Goal: Information Seeking & Learning: Learn about a topic

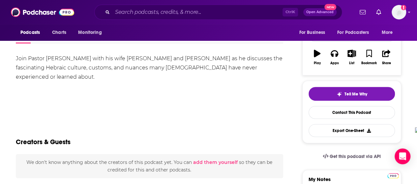
scroll to position [36, 0]
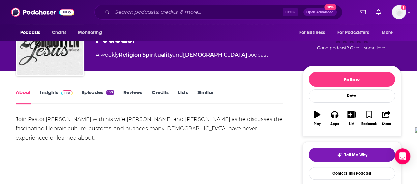
click at [26, 91] on link "About" at bounding box center [23, 96] width 15 height 15
click at [47, 97] on link "Insights" at bounding box center [56, 96] width 33 height 15
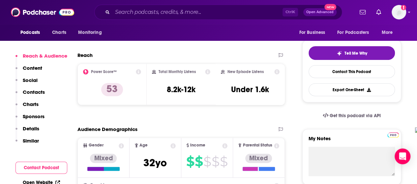
scroll to position [138, 0]
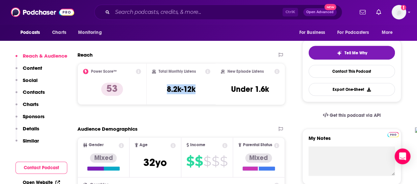
drag, startPoint x: 164, startPoint y: 90, endPoint x: 198, endPoint y: 94, distance: 33.8
click at [198, 94] on div "Total Monthly Listens 8.2k-12k" at bounding box center [181, 84] width 59 height 30
copy h3 "8.2k-12k"
click at [145, 14] on input "Search podcasts, credits, & more..." at bounding box center [197, 12] width 170 height 11
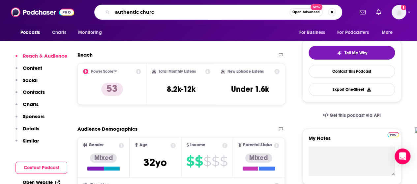
type input "authentic [DEMOGRAPHIC_DATA]"
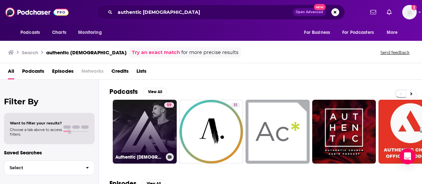
click at [148, 110] on link "59 Authentic [DEMOGRAPHIC_DATA] with Pastor [PERSON_NAME]" at bounding box center [145, 132] width 64 height 64
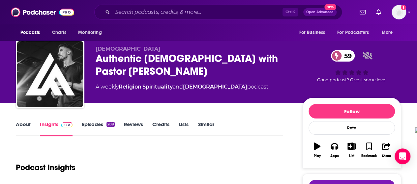
scroll to position [5, 0]
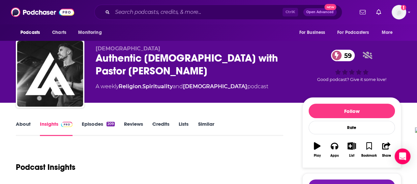
click at [19, 126] on link "About" at bounding box center [23, 128] width 15 height 15
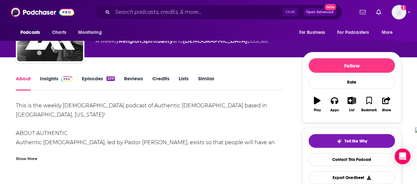
scroll to position [50, 0]
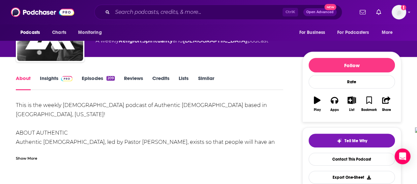
click at [91, 82] on link "Episodes 209" at bounding box center [98, 82] width 33 height 15
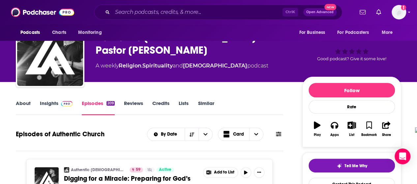
scroll to position [25, 0]
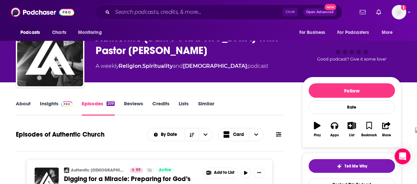
click at [29, 103] on link "About" at bounding box center [23, 107] width 15 height 15
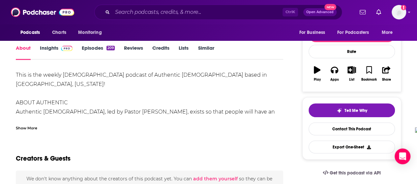
scroll to position [48, 0]
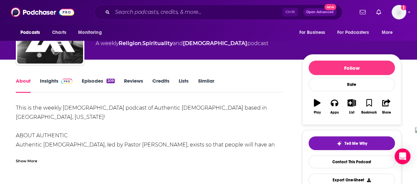
click at [60, 83] on span at bounding box center [65, 81] width 14 height 6
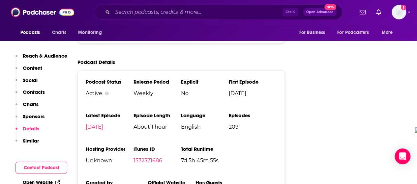
scroll to position [953, 0]
click at [173, 15] on input "Search podcasts, credits, & more..." at bounding box center [197, 12] width 170 height 11
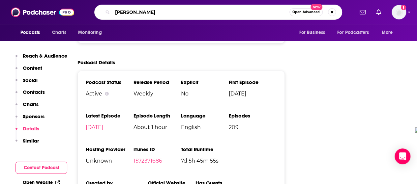
type input "[PERSON_NAME] show"
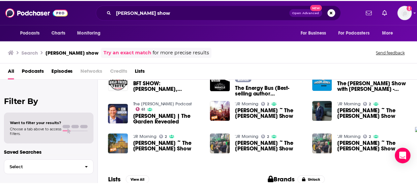
scroll to position [123, 0]
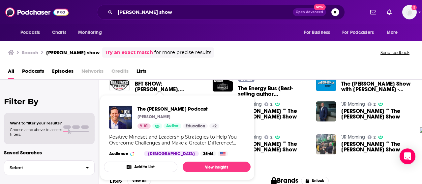
click at [140, 108] on span "The [PERSON_NAME] Podcast" at bounding box center [178, 109] width 82 height 6
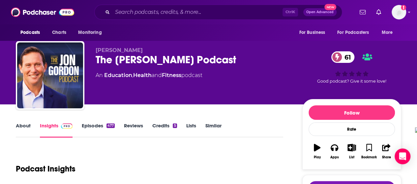
scroll to position [2, 0]
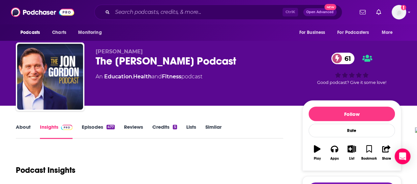
click at [21, 127] on link "About" at bounding box center [23, 131] width 15 height 15
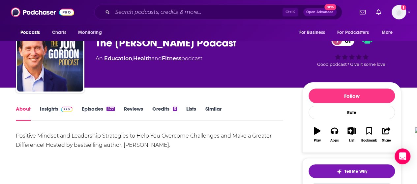
scroll to position [50, 0]
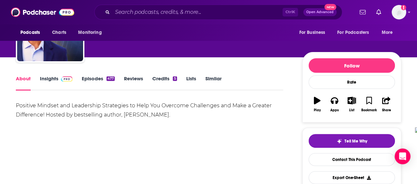
click at [51, 76] on link "Insights" at bounding box center [56, 82] width 33 height 15
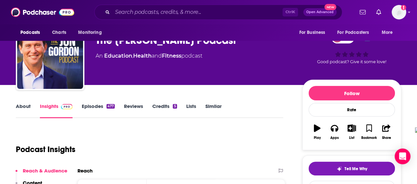
scroll to position [21, 0]
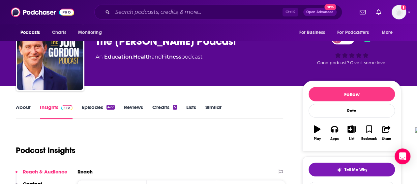
click at [100, 107] on link "Episodes 477" at bounding box center [98, 111] width 33 height 15
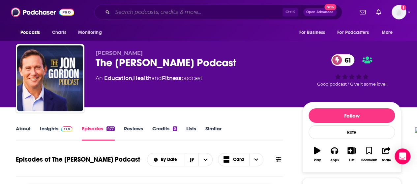
click at [201, 16] on input "Search podcasts, credits, & more..." at bounding box center [197, 12] width 170 height 11
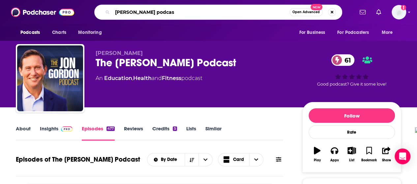
type input "[PERSON_NAME] podcast"
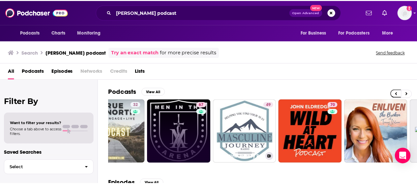
scroll to position [0, 96]
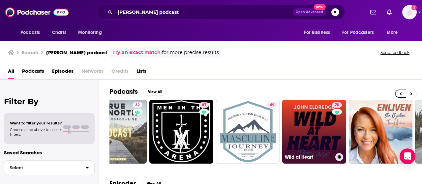
click at [334, 122] on div "70" at bounding box center [338, 127] width 12 height 51
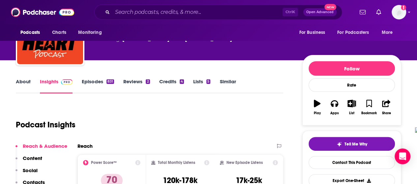
scroll to position [45, 0]
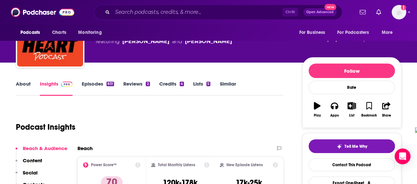
click at [22, 87] on link "About" at bounding box center [23, 88] width 15 height 15
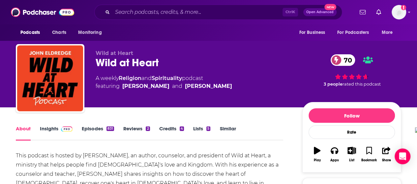
scroll to position [0, 0]
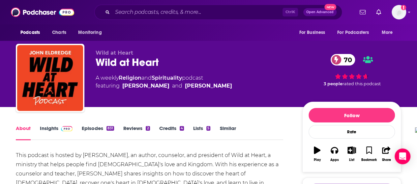
click at [103, 130] on link "Episodes 831" at bounding box center [98, 132] width 32 height 15
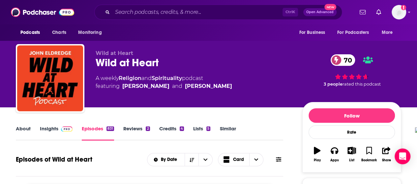
click at [95, 128] on link "Episodes 831" at bounding box center [98, 133] width 32 height 15
click at [61, 131] on img at bounding box center [67, 128] width 12 height 5
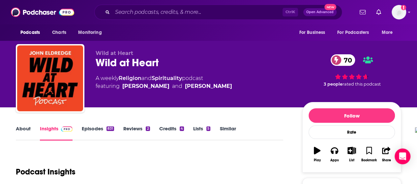
click at [92, 131] on link "Episodes 831" at bounding box center [98, 133] width 32 height 15
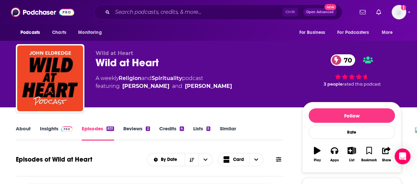
click at [23, 129] on link "About" at bounding box center [23, 133] width 15 height 15
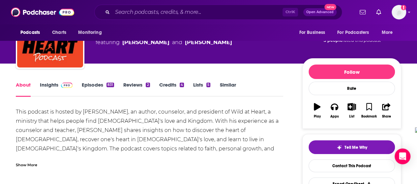
scroll to position [65, 0]
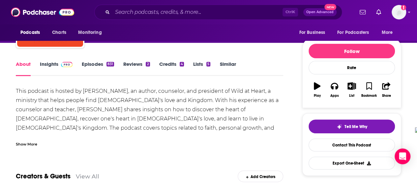
click at [30, 146] on div "Show More" at bounding box center [26, 144] width 21 height 6
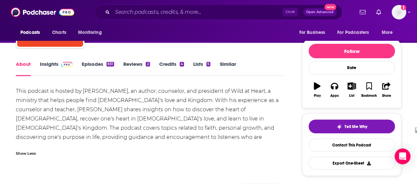
click at [104, 65] on link "Episodes 831" at bounding box center [98, 68] width 32 height 15
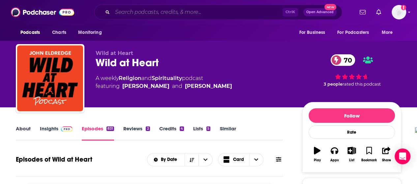
click at [150, 14] on input "Search podcasts, credits, & more..." at bounding box center [197, 12] width 170 height 11
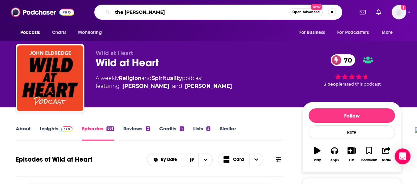
type input "the [PERSON_NAME] show"
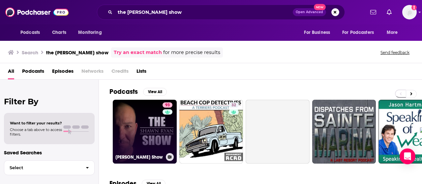
click at [139, 124] on link "93 [PERSON_NAME] Show" at bounding box center [145, 132] width 64 height 64
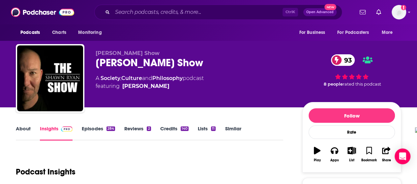
click at [21, 129] on link "About" at bounding box center [23, 133] width 15 height 15
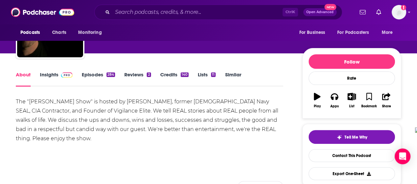
scroll to position [54, 0]
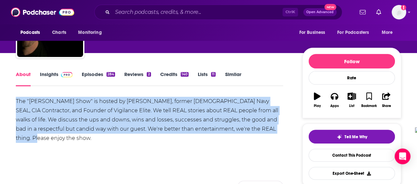
drag, startPoint x: 14, startPoint y: 98, endPoint x: 281, endPoint y: 126, distance: 269.0
copy div "The "[PERSON_NAME] Show" is hosted by [PERSON_NAME], former [DEMOGRAPHIC_DATA] …"
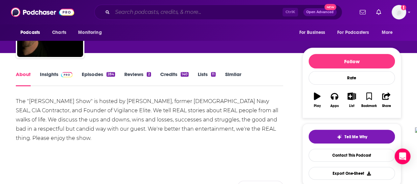
click at [196, 15] on input "Search podcasts, credits, & more..." at bounding box center [197, 12] width 170 height 11
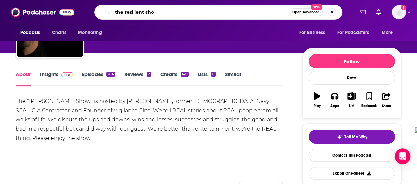
type input "the resilient show"
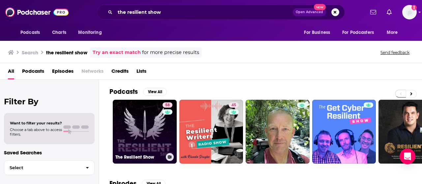
click at [138, 137] on link "58 The Resilient Show" at bounding box center [145, 132] width 64 height 64
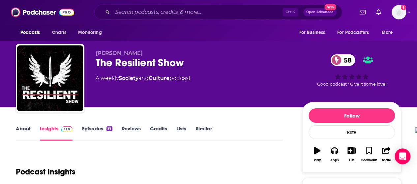
click at [27, 128] on link "About" at bounding box center [23, 133] width 15 height 15
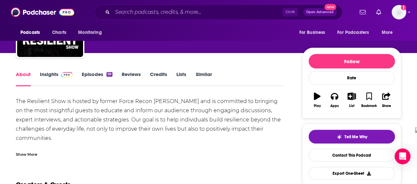
scroll to position [55, 0]
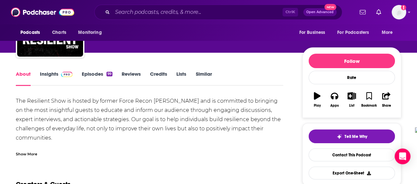
click at [25, 154] on div "Show More" at bounding box center [26, 154] width 21 height 6
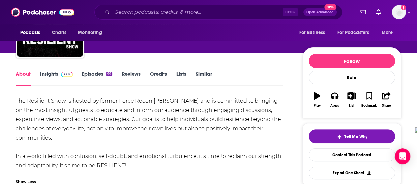
drag, startPoint x: 14, startPoint y: 100, endPoint x: 140, endPoint y: 164, distance: 141.0
copy div "The Resilient Show is hosted by former Force Recon [PERSON_NAME] and is committ…"
click at [198, 15] on input "Search podcasts, credits, & more..." at bounding box center [197, 12] width 170 height 11
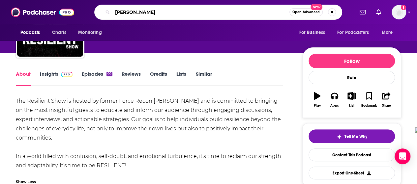
type input "[PERSON_NAME]"
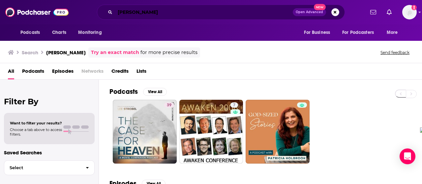
click at [152, 15] on input "[PERSON_NAME]" at bounding box center [204, 12] width 178 height 11
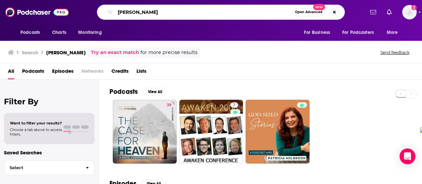
click at [152, 15] on input "[PERSON_NAME]" at bounding box center [203, 12] width 177 height 11
type input "wild at heart"
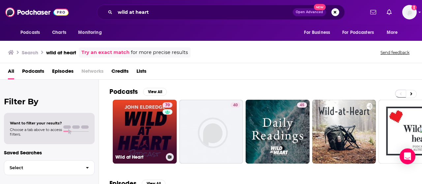
click at [140, 124] on link "70 Wild at Heart" at bounding box center [145, 132] width 64 height 64
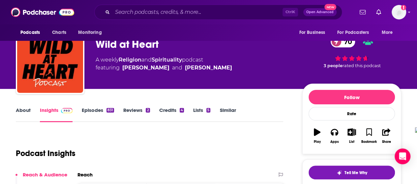
scroll to position [17, 0]
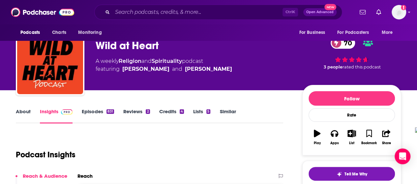
click at [105, 113] on link "Episodes 831" at bounding box center [98, 115] width 32 height 15
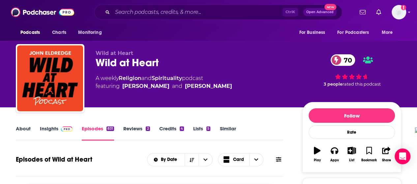
click at [58, 132] on span at bounding box center [65, 129] width 14 height 6
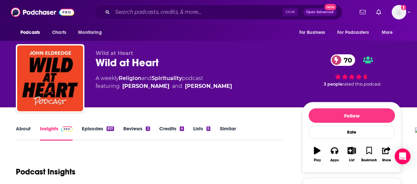
click at [18, 130] on link "About" at bounding box center [23, 133] width 15 height 15
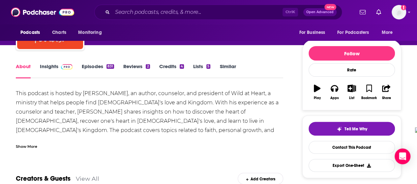
scroll to position [64, 0]
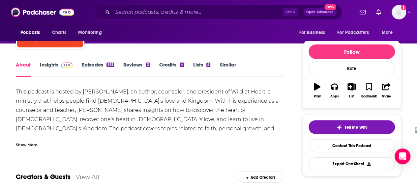
click at [26, 145] on div "Show More" at bounding box center [26, 144] width 21 height 6
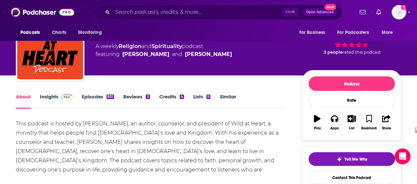
scroll to position [0, 0]
